Goal: Information Seeking & Learning: Learn about a topic

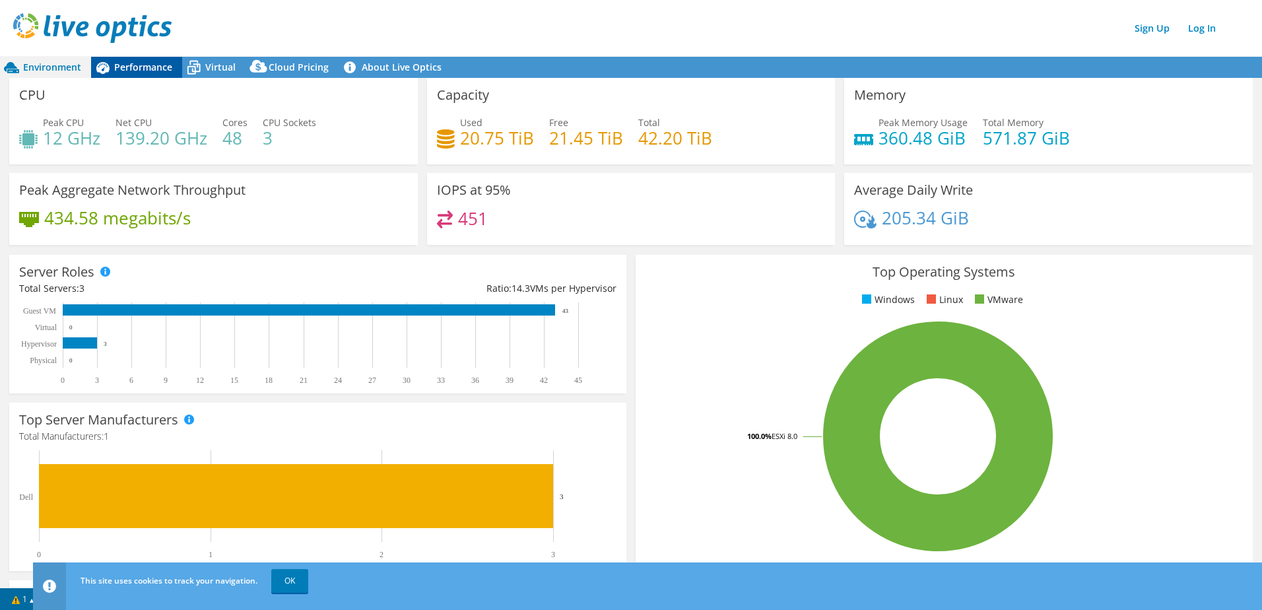
click at [145, 67] on span "Performance" at bounding box center [143, 67] width 58 height 13
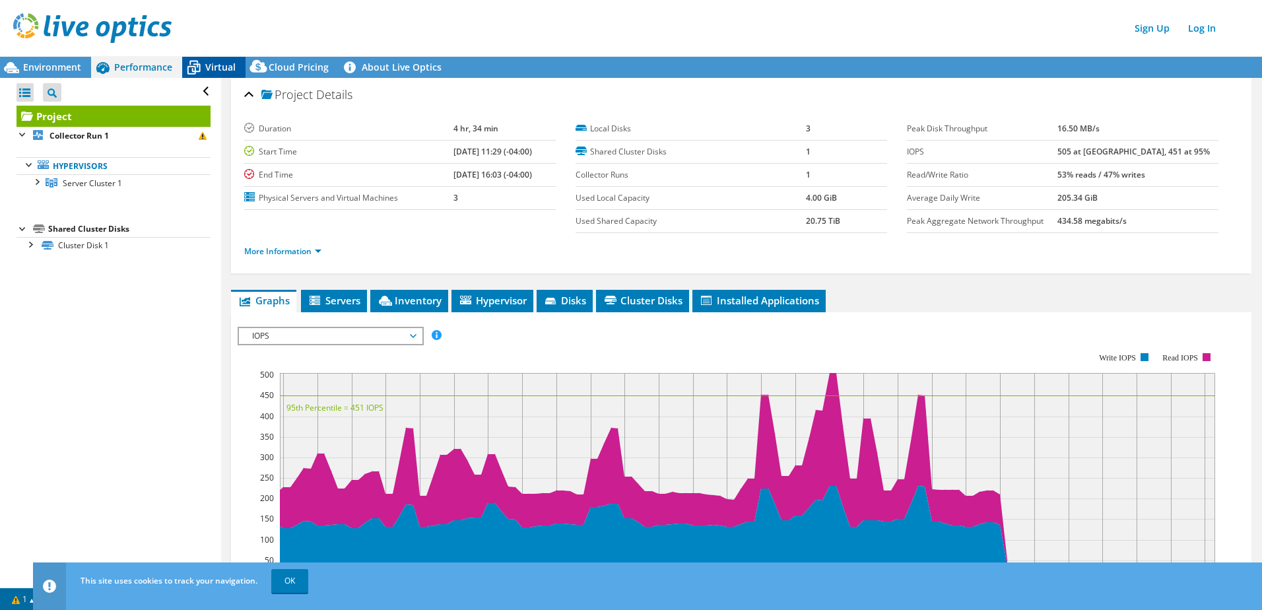
click at [215, 66] on span "Virtual" at bounding box center [220, 67] width 30 height 13
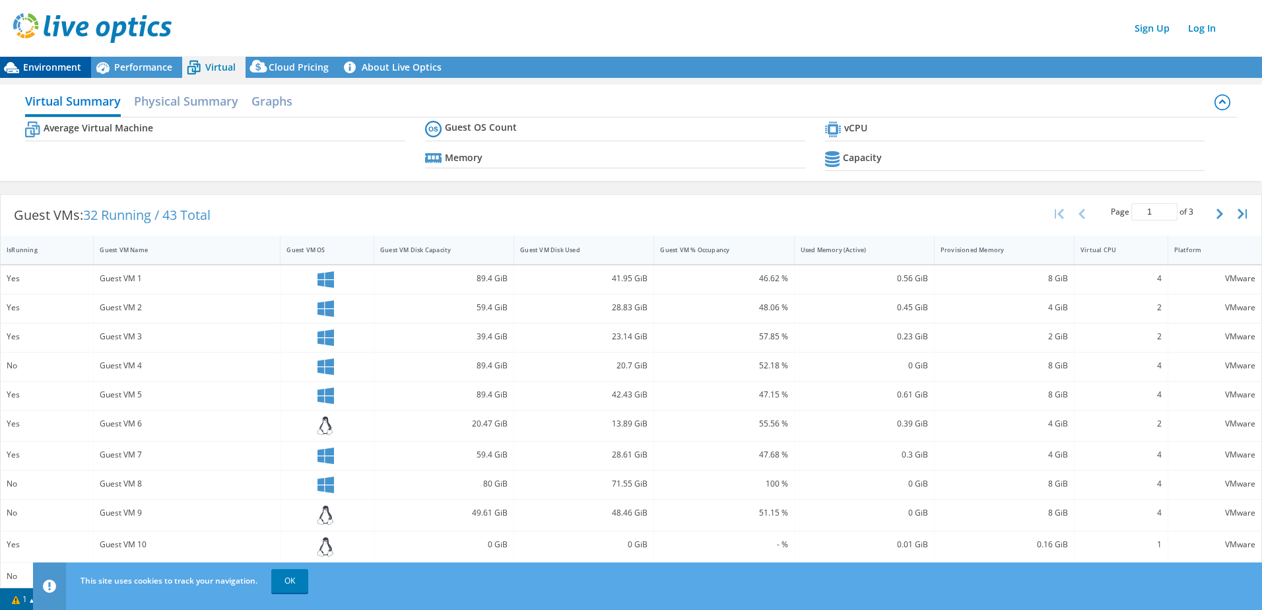
click at [53, 65] on span "Environment" at bounding box center [52, 67] width 58 height 13
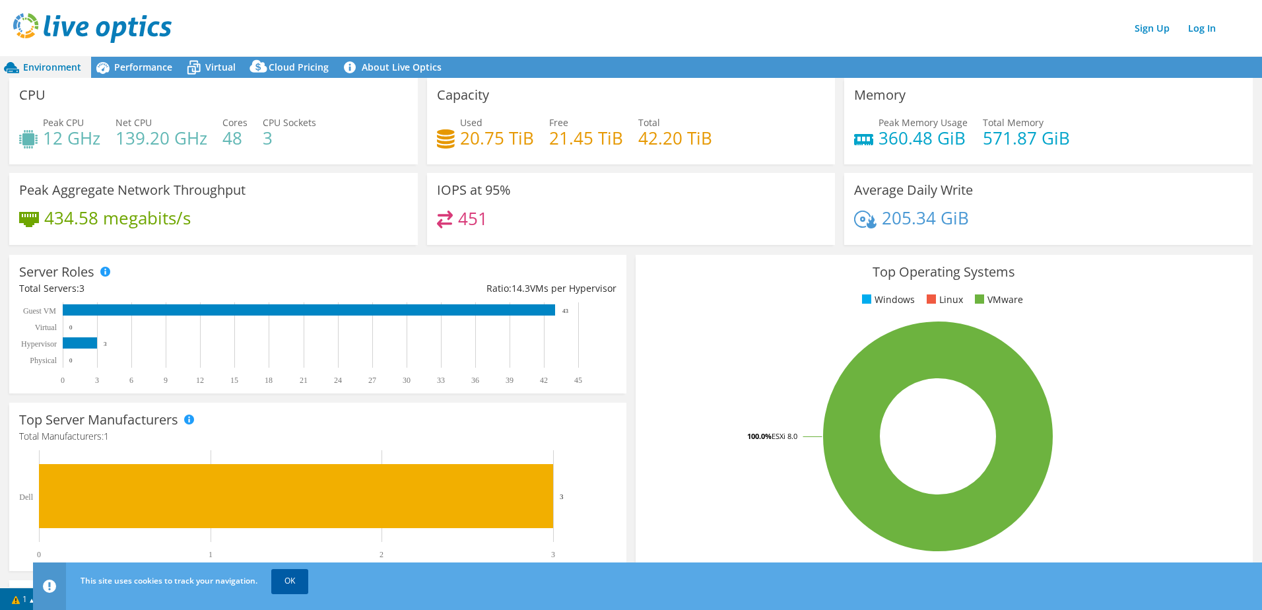
click at [304, 568] on div "This site uses cookies to track your navigation. OK" at bounding box center [672, 580] width 1190 height 37
click at [283, 580] on link "OK" at bounding box center [289, 581] width 37 height 24
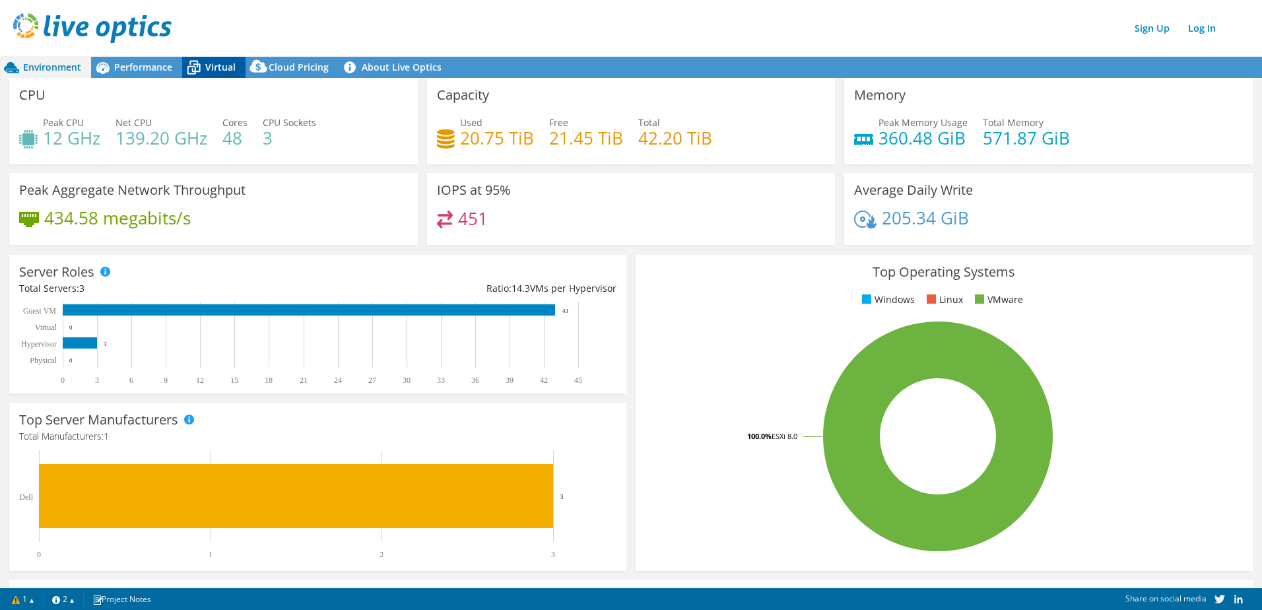
click at [204, 63] on icon at bounding box center [193, 67] width 23 height 23
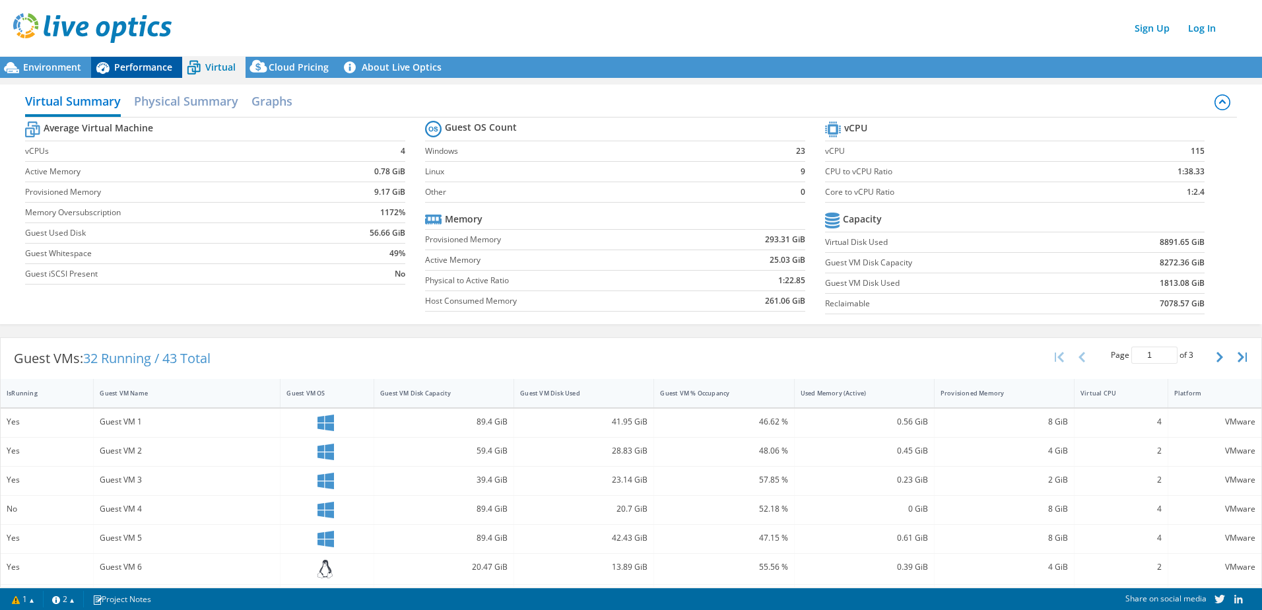
click at [136, 65] on span "Performance" at bounding box center [143, 67] width 58 height 13
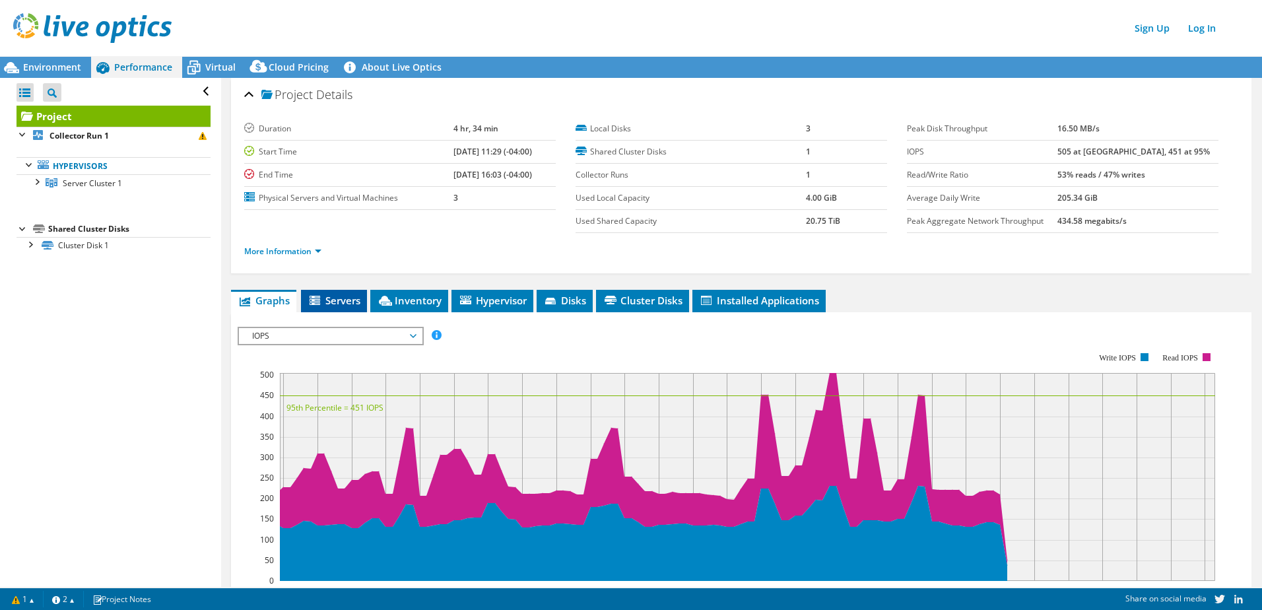
click at [337, 304] on span "Servers" at bounding box center [334, 300] width 53 height 13
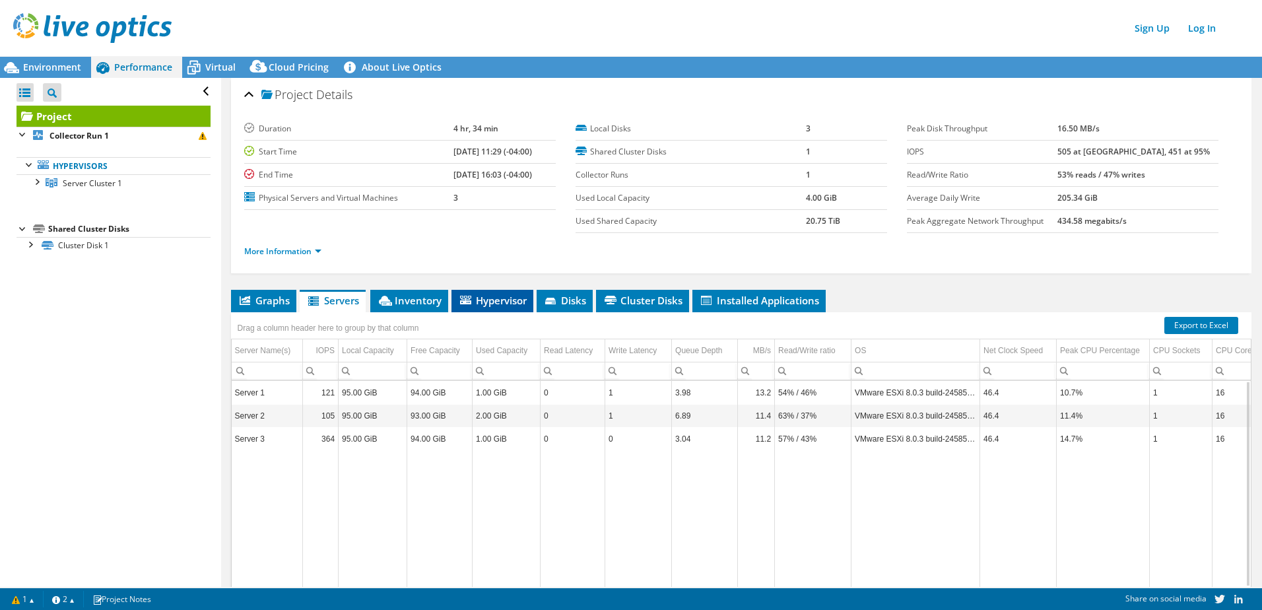
click at [471, 297] on span "Hypervisor" at bounding box center [492, 300] width 69 height 13
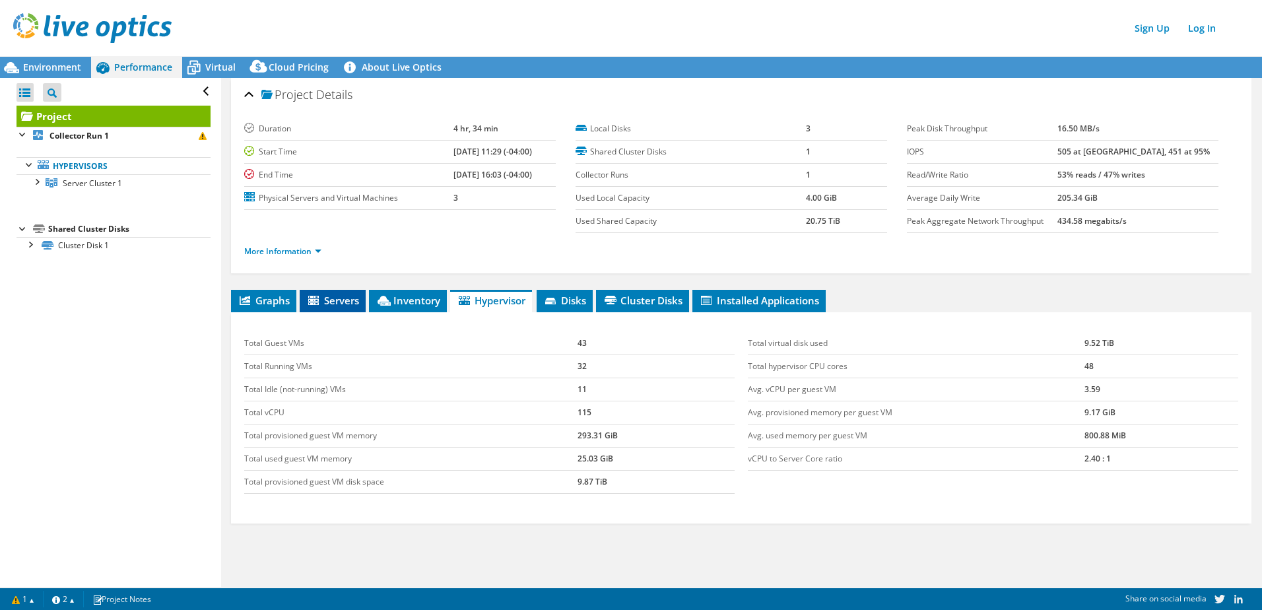
click at [337, 298] on span "Servers" at bounding box center [332, 300] width 53 height 13
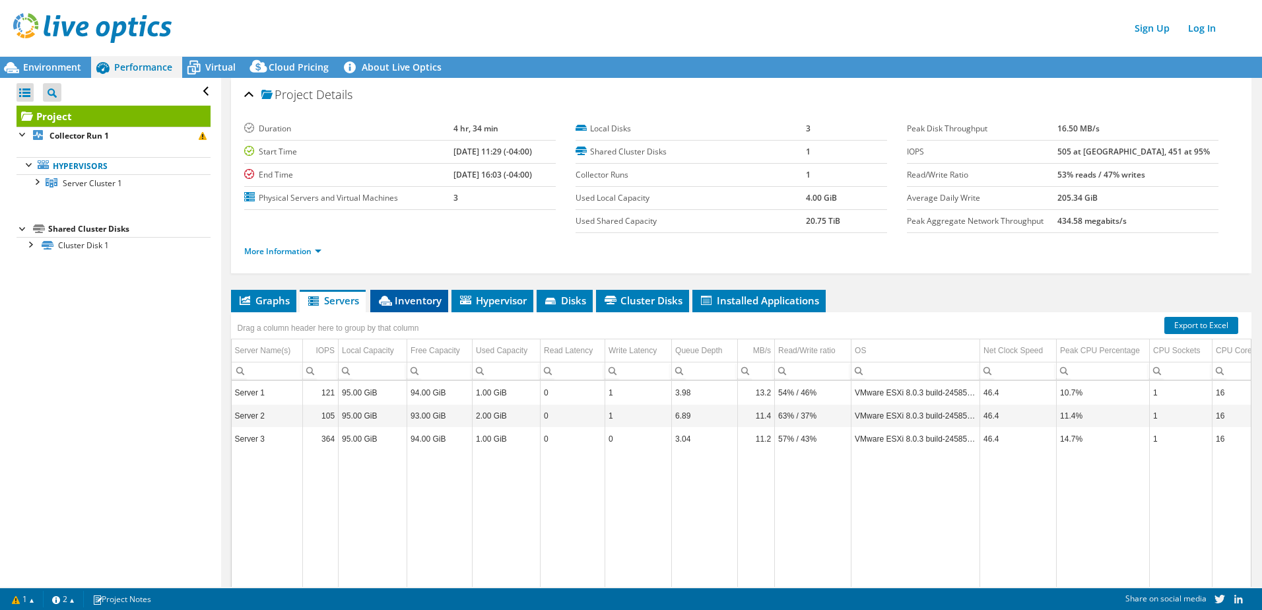
click at [413, 300] on span "Inventory" at bounding box center [409, 300] width 65 height 13
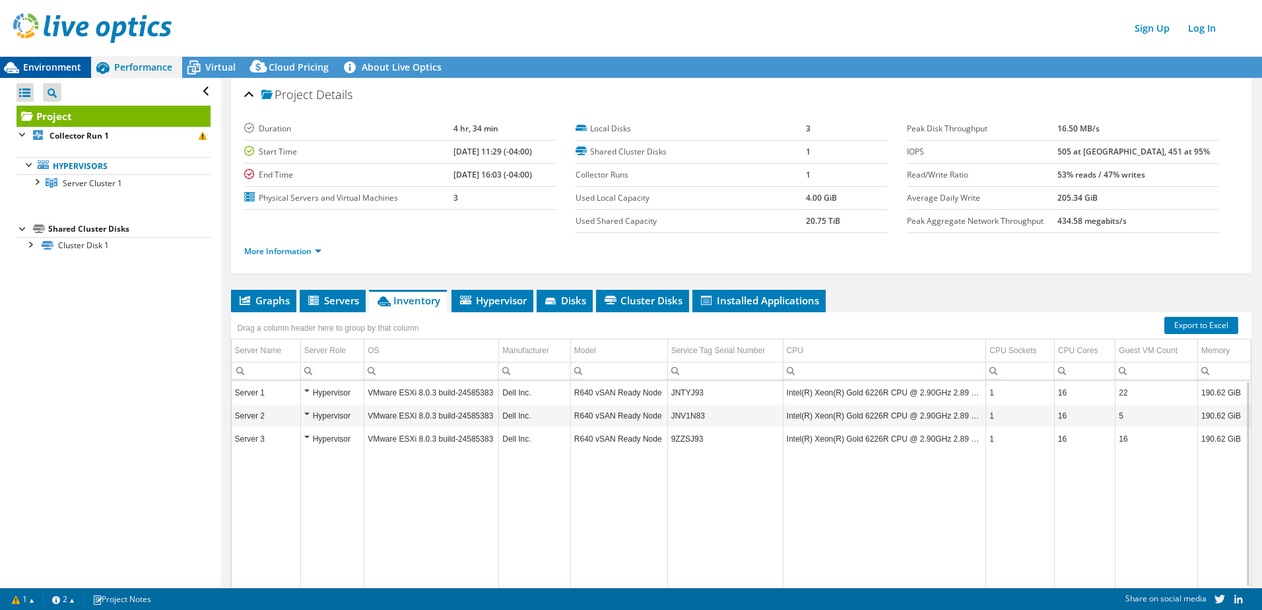
click at [66, 65] on span "Environment" at bounding box center [52, 67] width 58 height 13
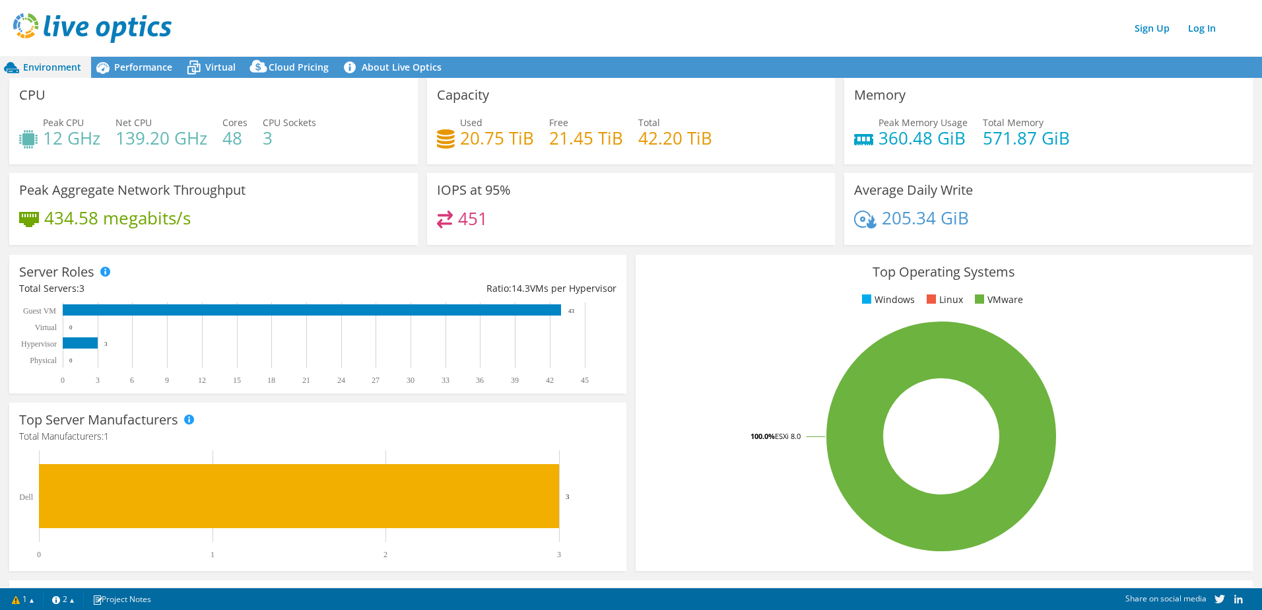
click at [737, 294] on ul "Windows Linux VMware" at bounding box center [944, 299] width 597 height 15
